Goal: Transaction & Acquisition: Purchase product/service

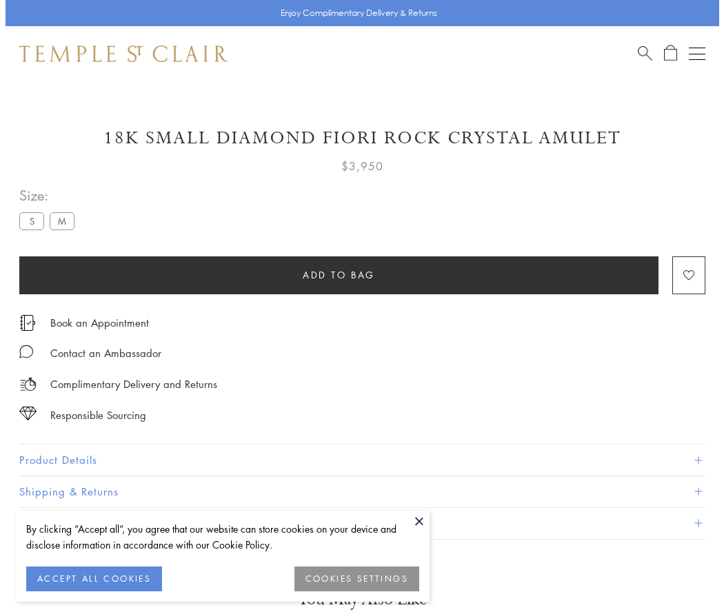
scroll to position [43, 0]
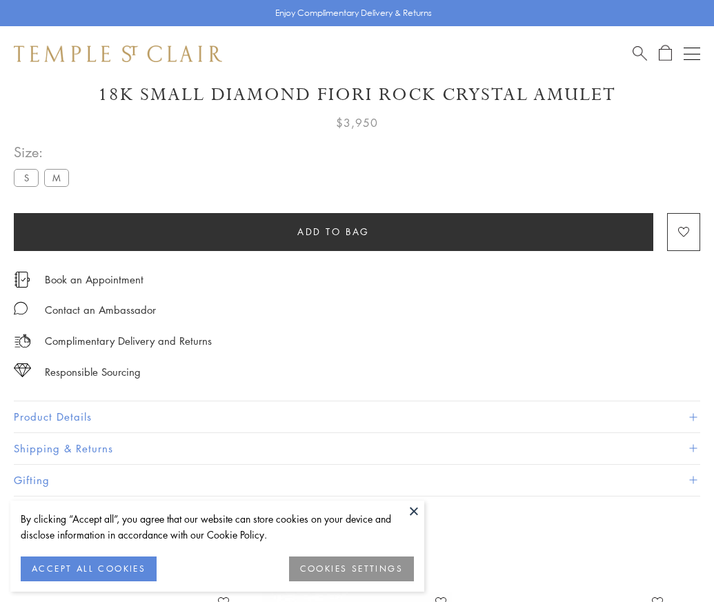
click at [333, 231] on span "Add to bag" at bounding box center [333, 231] width 72 height 15
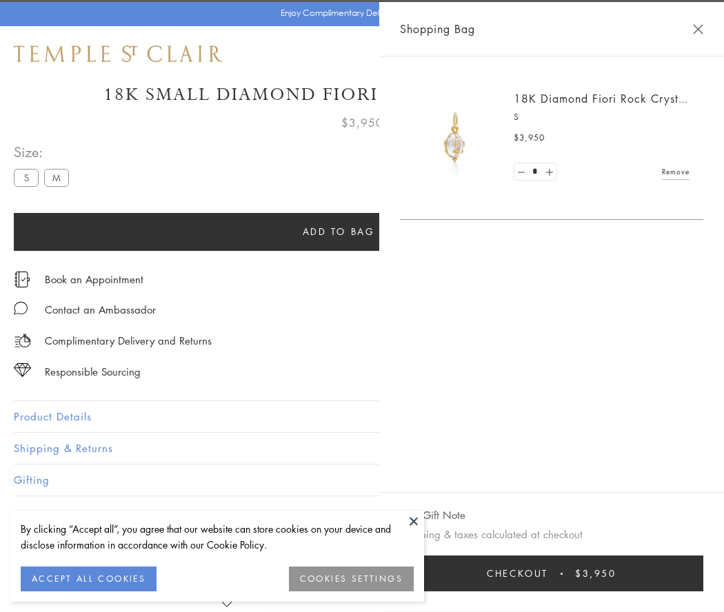
click at [586, 574] on button "Checkout $3,950" at bounding box center [551, 574] width 303 height 36
